Goal: Obtain resource: Download file/media

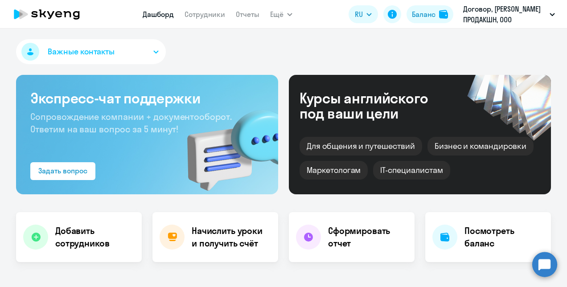
select select "30"
click at [420, 15] on div "Баланс" at bounding box center [424, 14] width 24 height 11
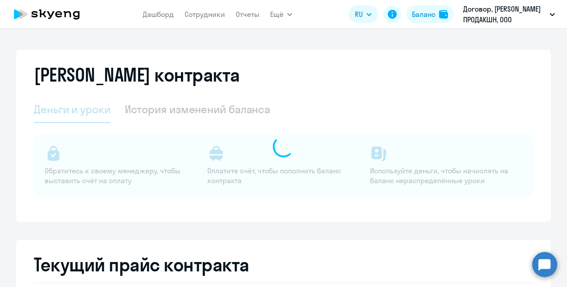
select select "english_adult_not_native_speaker"
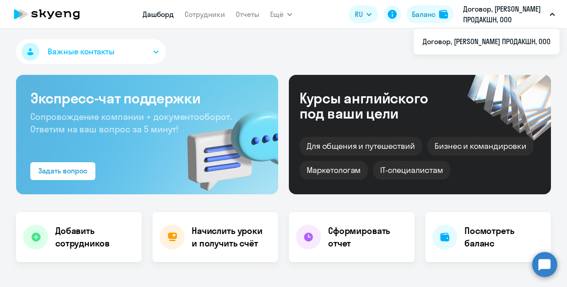
select select "30"
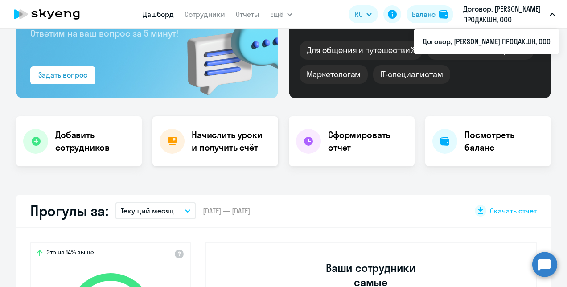
scroll to position [89, 0]
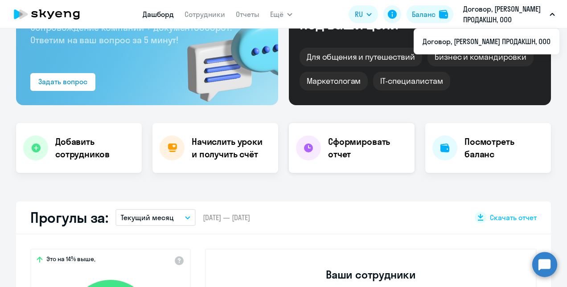
click at [352, 149] on h4 "Сформировать отчет" at bounding box center [367, 147] width 79 height 25
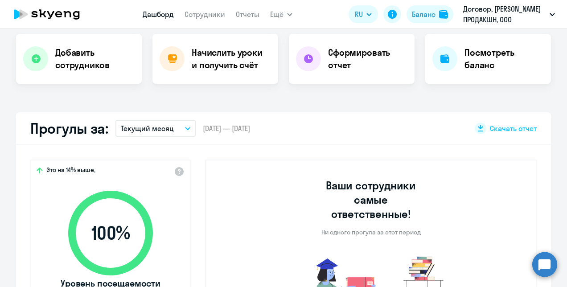
select select "30"
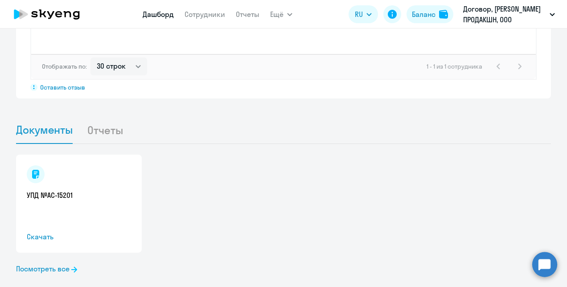
scroll to position [820, 0]
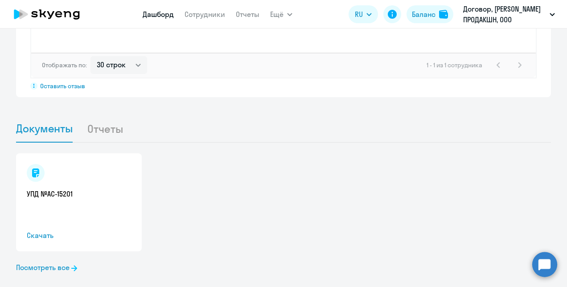
click at [35, 230] on span "Скачать" at bounding box center [79, 235] width 104 height 11
click at [47, 262] on link "Посмотреть все" at bounding box center [46, 267] width 61 height 11
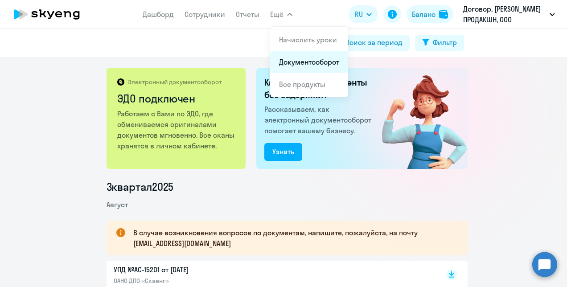
click at [290, 62] on link "Документооборот" at bounding box center [309, 61] width 60 height 9
click at [289, 14] on icon "button" at bounding box center [289, 14] width 5 height 3
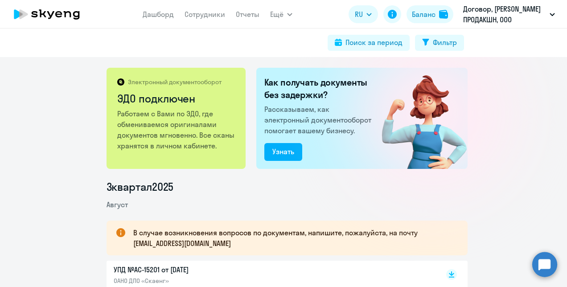
click at [289, 14] on icon "button" at bounding box center [289, 14] width 5 height 3
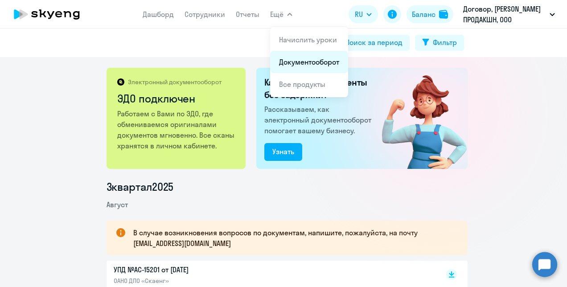
click at [307, 59] on link "Документооборот" at bounding box center [309, 61] width 60 height 9
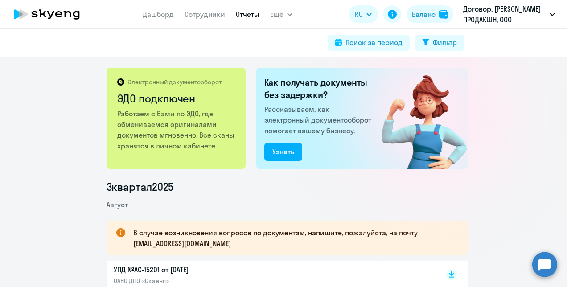
click at [241, 11] on link "Отчеты" at bounding box center [248, 14] width 24 height 9
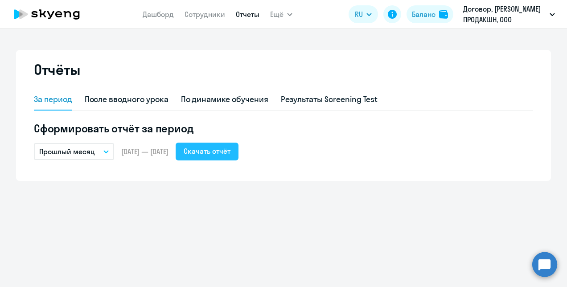
click at [230, 153] on div "Скачать отчёт" at bounding box center [207, 151] width 47 height 11
click at [239, 202] on div "Отчёты За период После вводного урока По динамике обучения Результаты Screening…" at bounding box center [283, 158] width 567 height 258
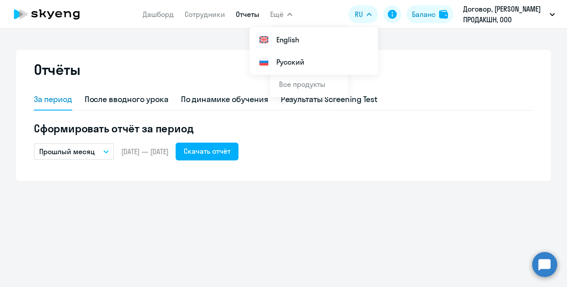
click at [78, 13] on icon at bounding box center [47, 14] width 78 height 22
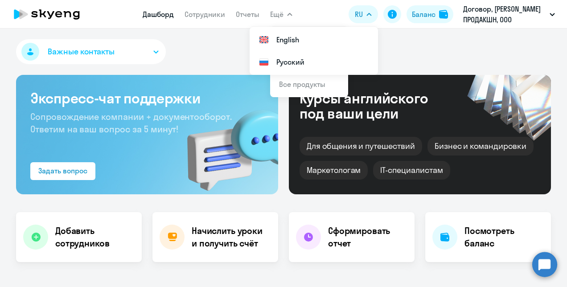
select select "30"
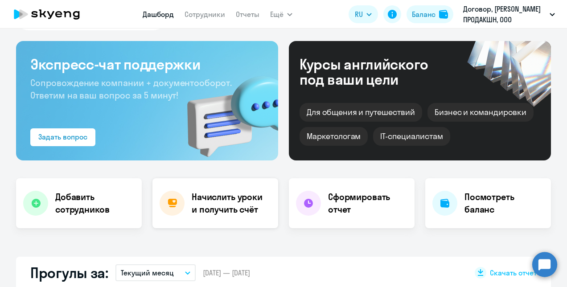
scroll to position [45, 0]
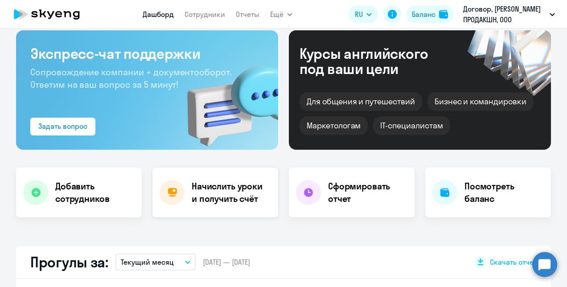
select select "30"
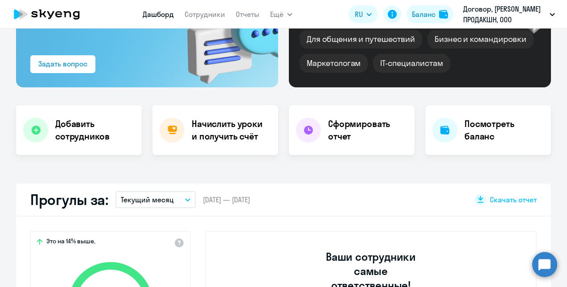
scroll to position [134, 0]
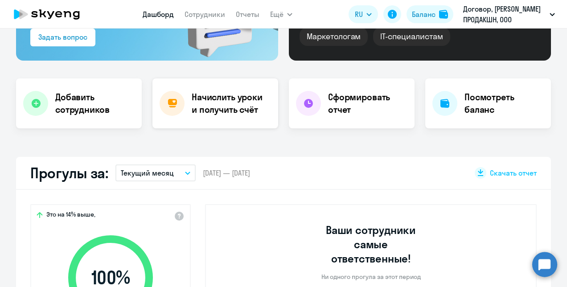
click at [208, 103] on h4 "Начислить уроки и получить счёт" at bounding box center [231, 103] width 78 height 25
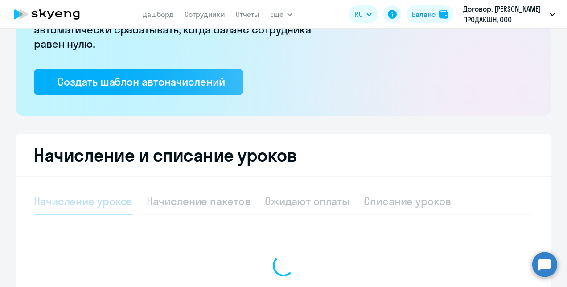
select select "10"
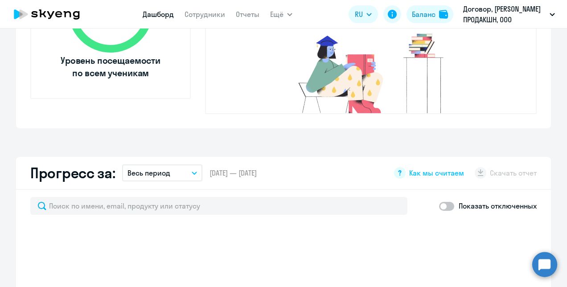
select select "30"
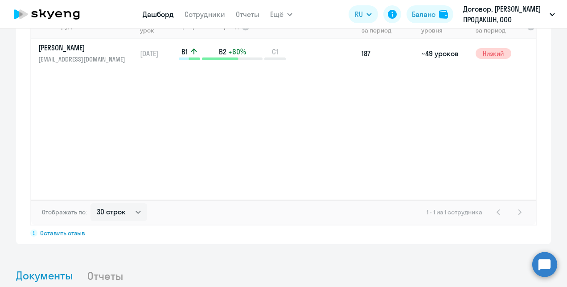
scroll to position [802, 0]
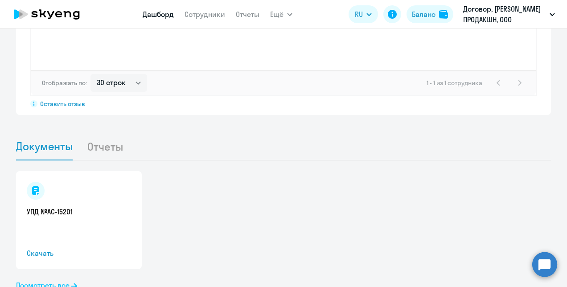
click at [49, 280] on link "Посмотреть все" at bounding box center [46, 285] width 61 height 11
